Goal: Task Accomplishment & Management: Manage account settings

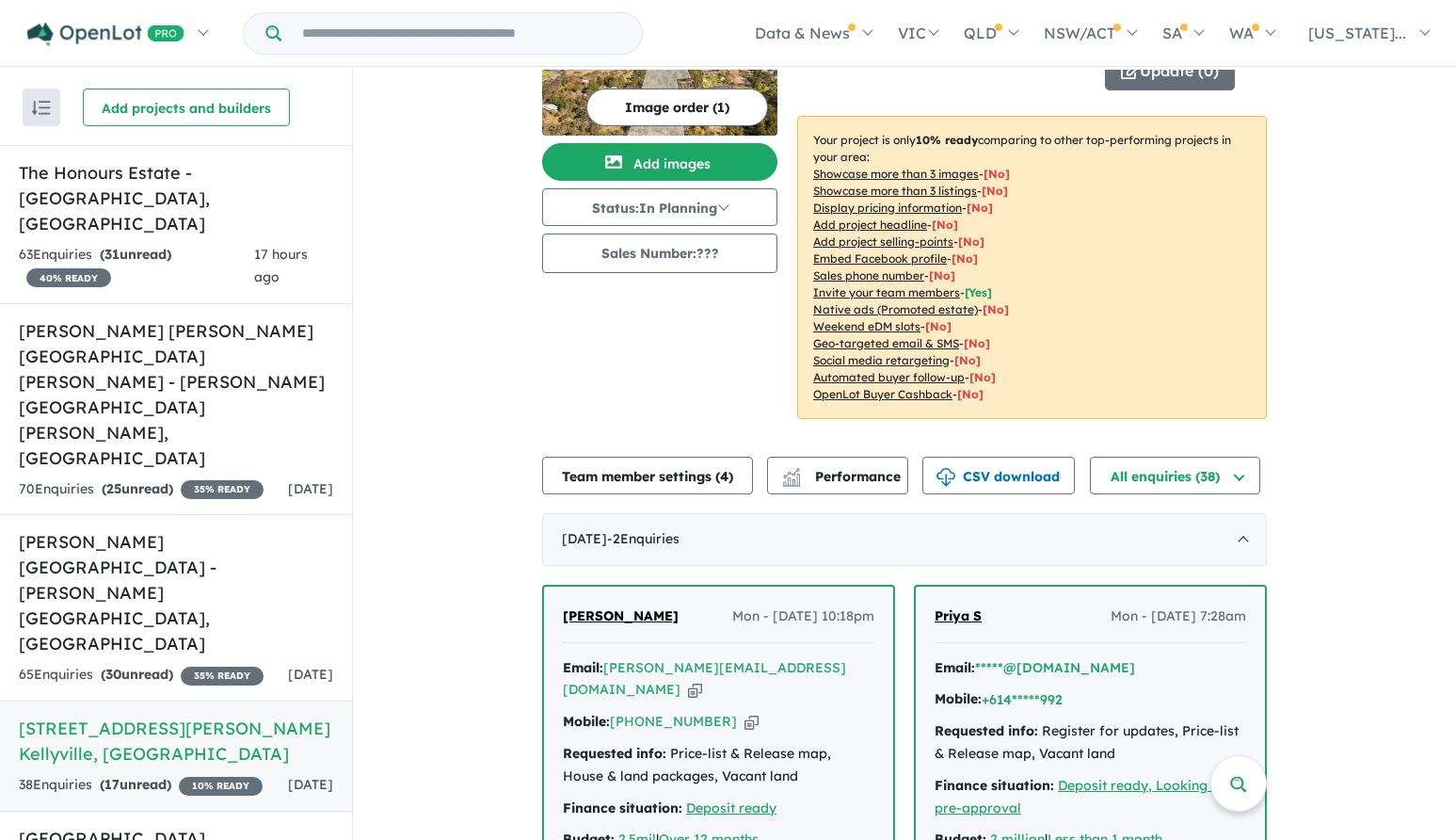
scroll to position [283, 0]
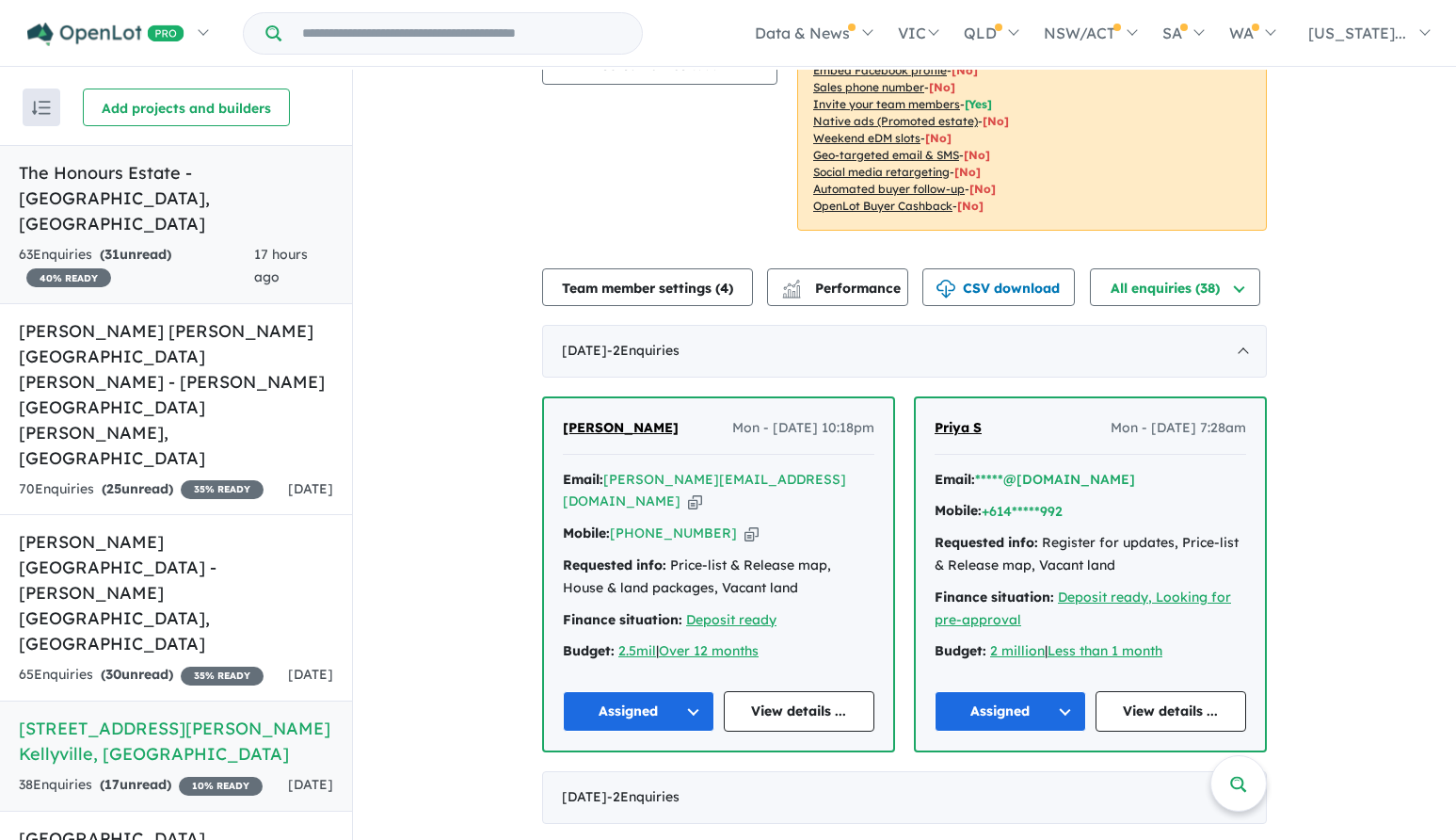
click at [242, 166] on h5 "The Honours Estate - [GEOGRAPHIC_DATA] , [GEOGRAPHIC_DATA]" at bounding box center [176, 198] width 315 height 76
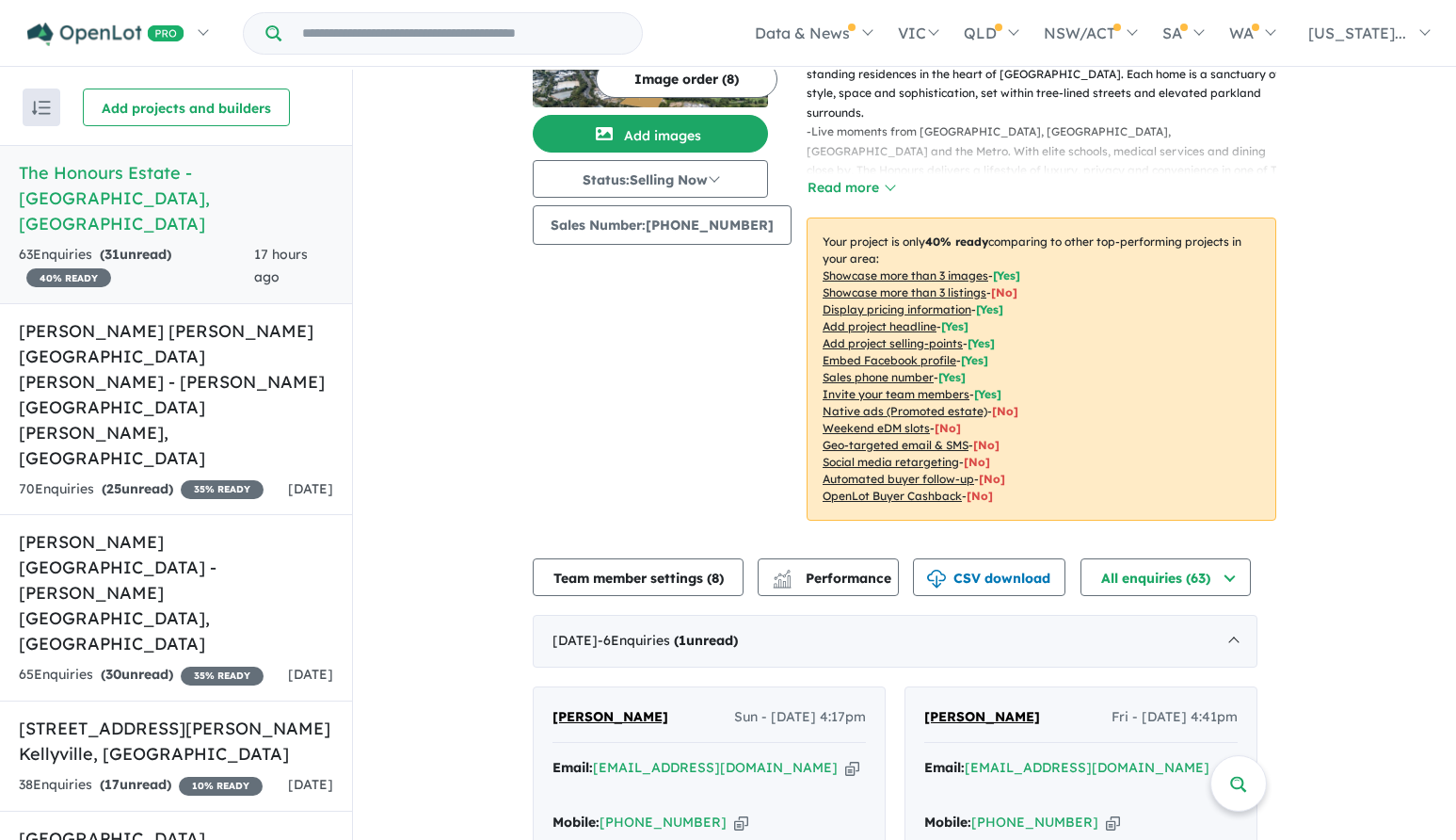
scroll to position [443, 0]
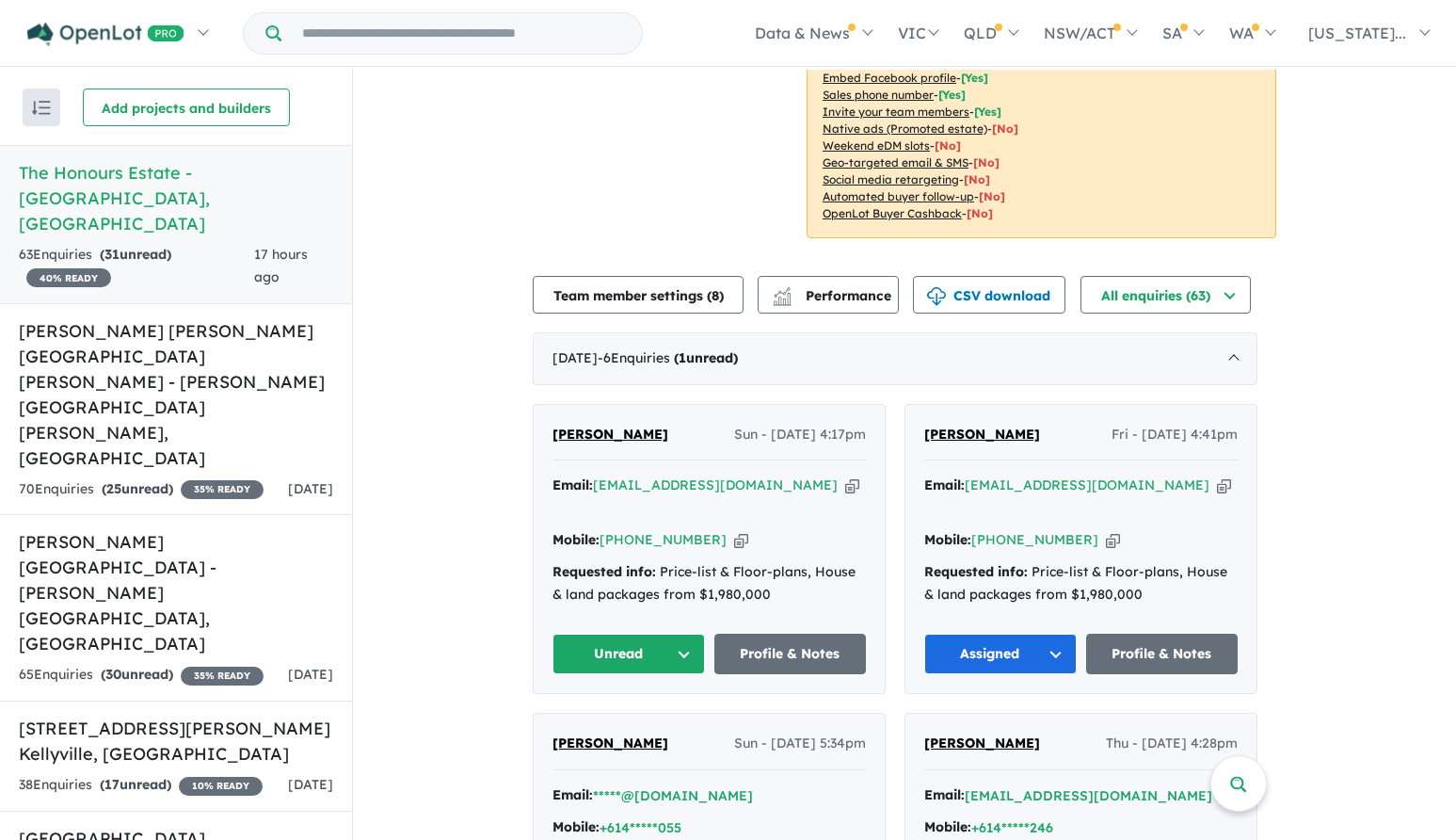
click at [646, 430] on span "[PERSON_NAME]" at bounding box center [610, 434] width 116 height 17
click at [635, 633] on button "Unread" at bounding box center [628, 653] width 153 height 41
click at [603, 721] on button "Assigned" at bounding box center [635, 742] width 164 height 44
